Goal: Task Accomplishment & Management: Manage account settings

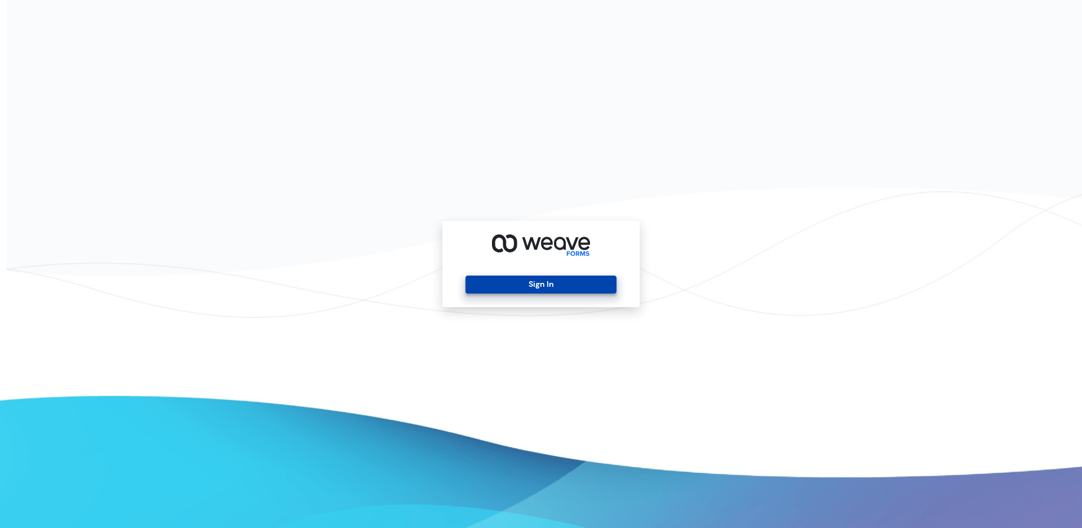
click at [500, 279] on button "Sign In" at bounding box center [541, 285] width 151 height 18
